Goal: Information Seeking & Learning: Stay updated

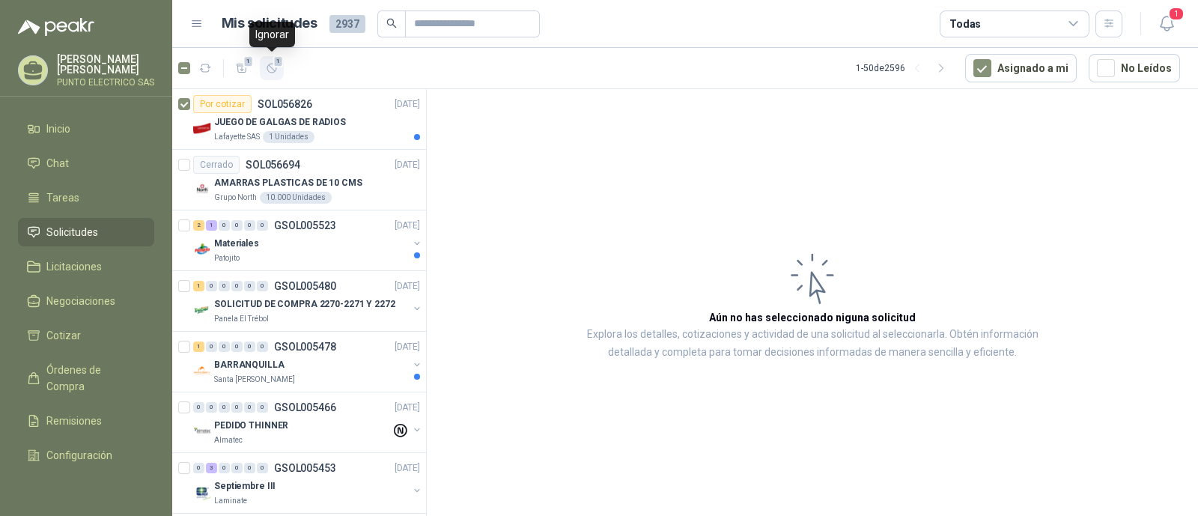
click at [273, 67] on icon "button" at bounding box center [272, 68] width 13 height 13
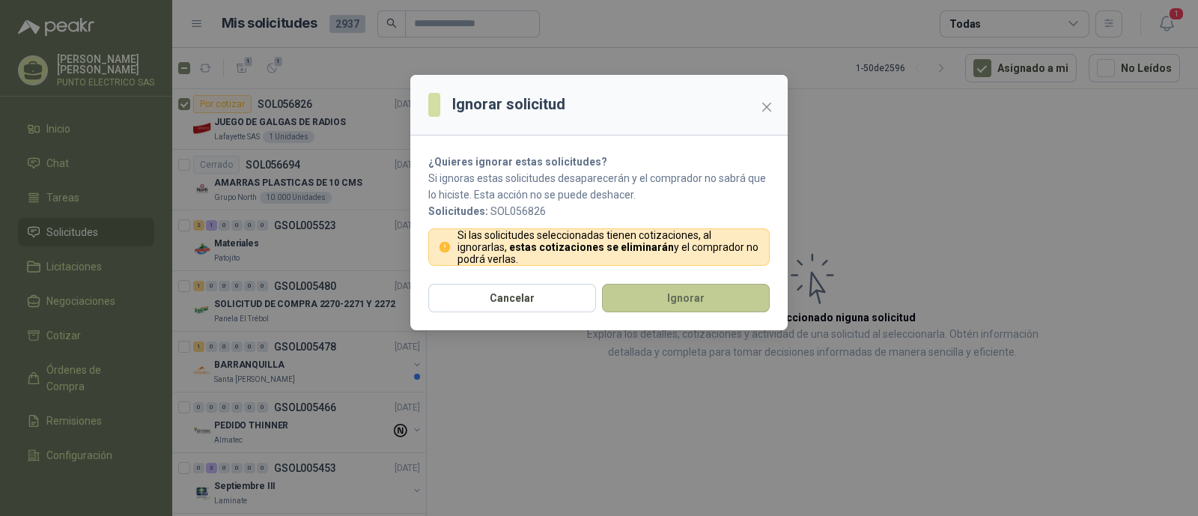
click at [662, 289] on button "Ignorar" at bounding box center [686, 298] width 168 height 28
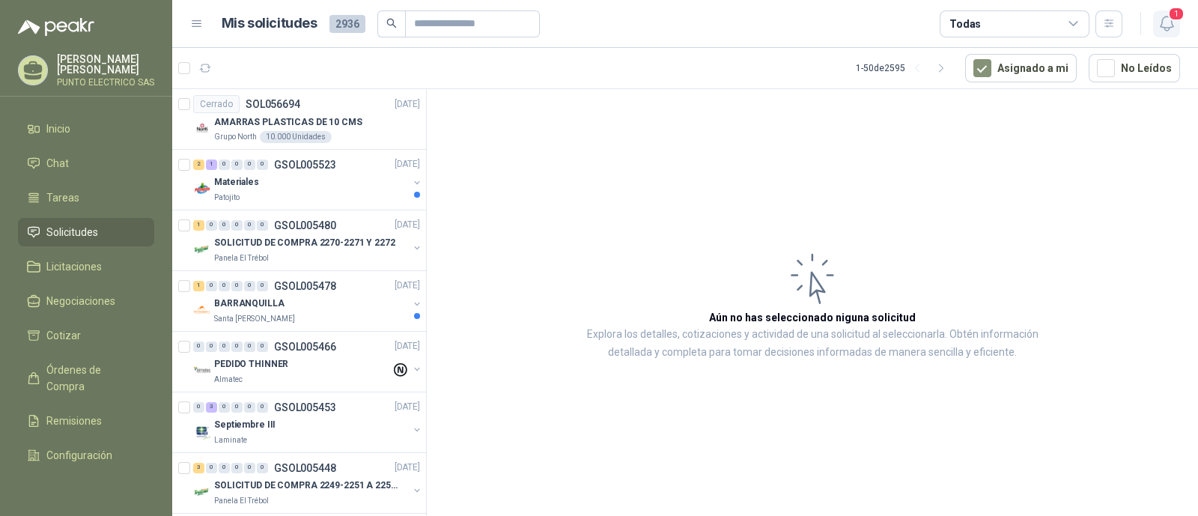
click at [1172, 20] on icon "button" at bounding box center [1166, 23] width 19 height 19
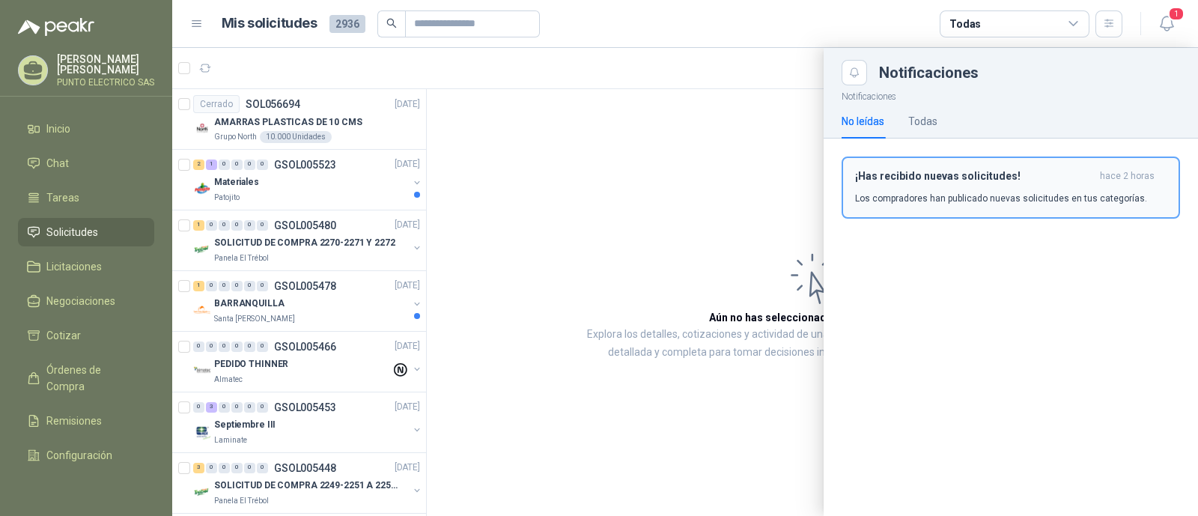
click at [915, 195] on p "Los compradores han publicado nuevas solicitudes en tus categorías." at bounding box center [1001, 198] width 292 height 13
